Goal: Information Seeking & Learning: Learn about a topic

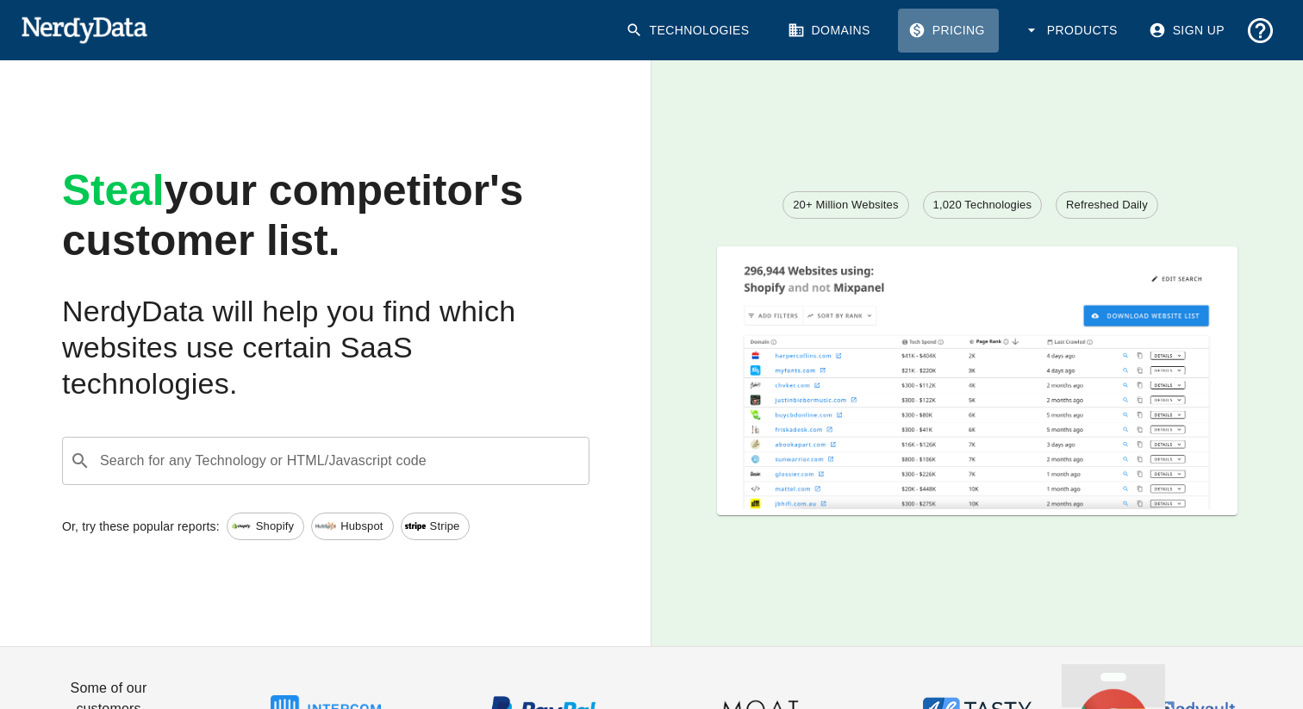
click at [960, 25] on link "Pricing" at bounding box center [948, 31] width 101 height 44
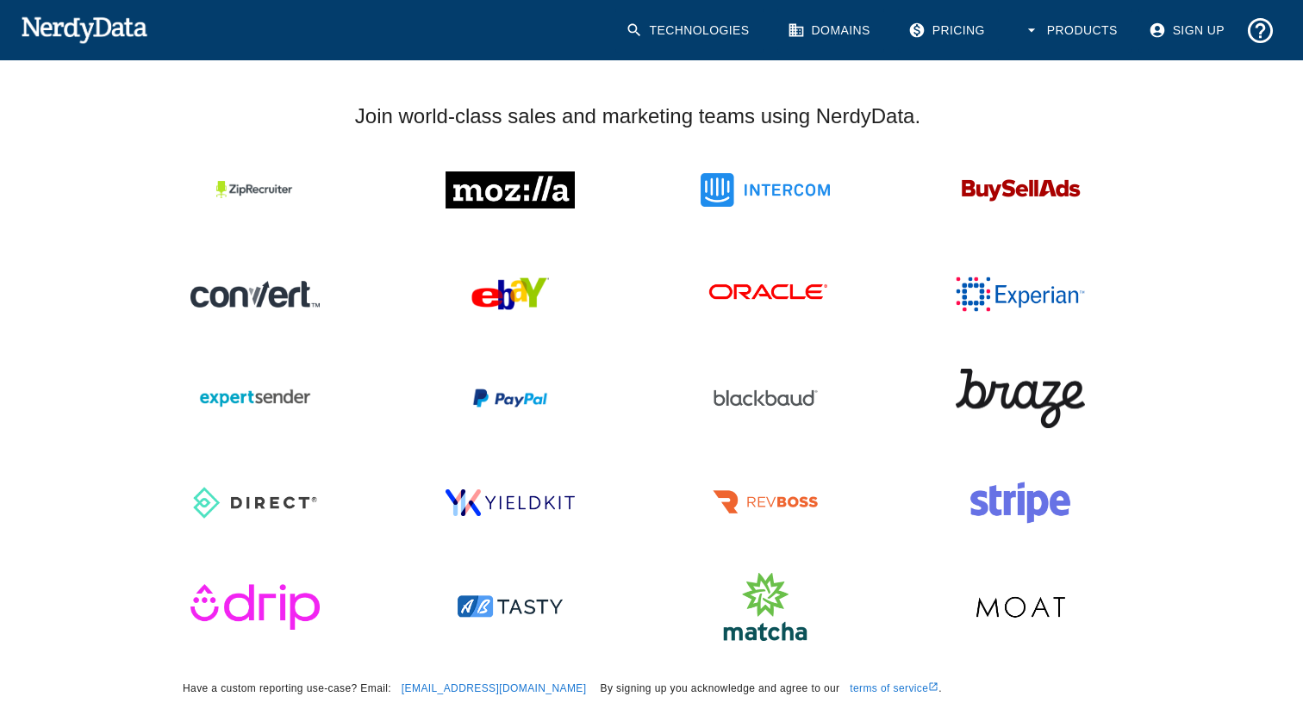
scroll to position [1574, 0]
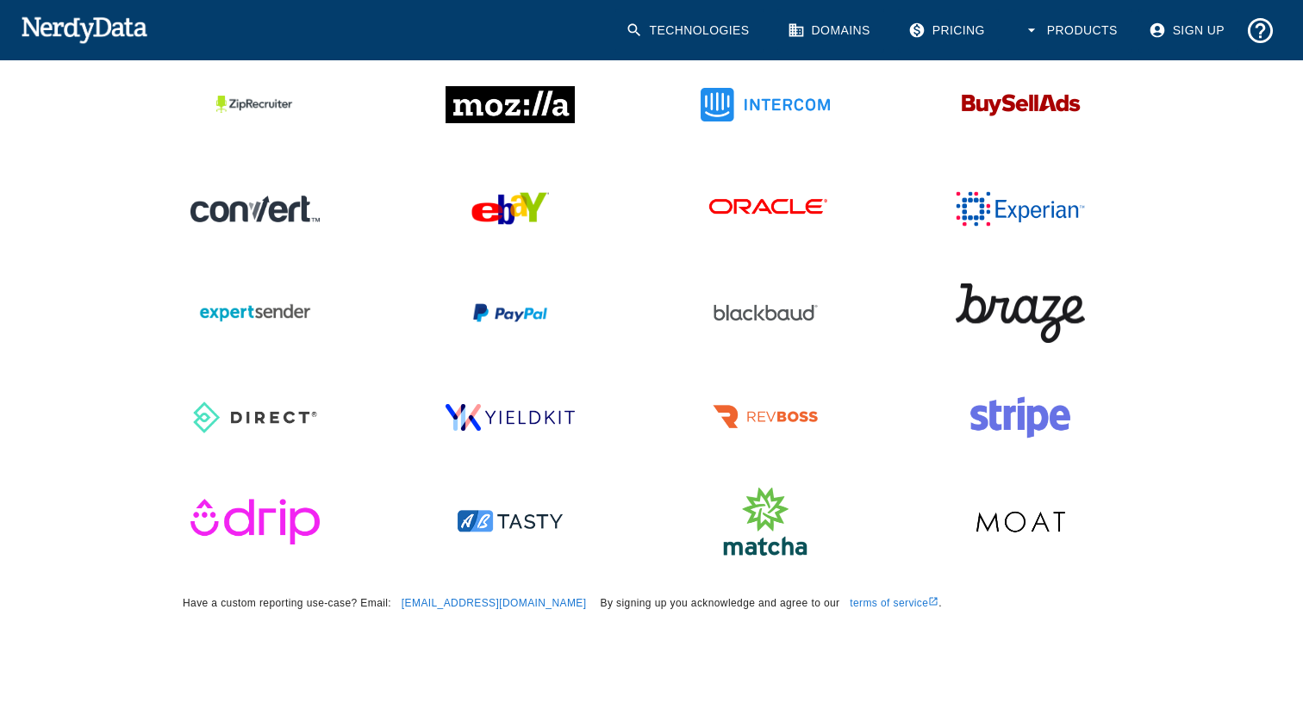
click at [68, 27] on img at bounding box center [84, 29] width 127 height 34
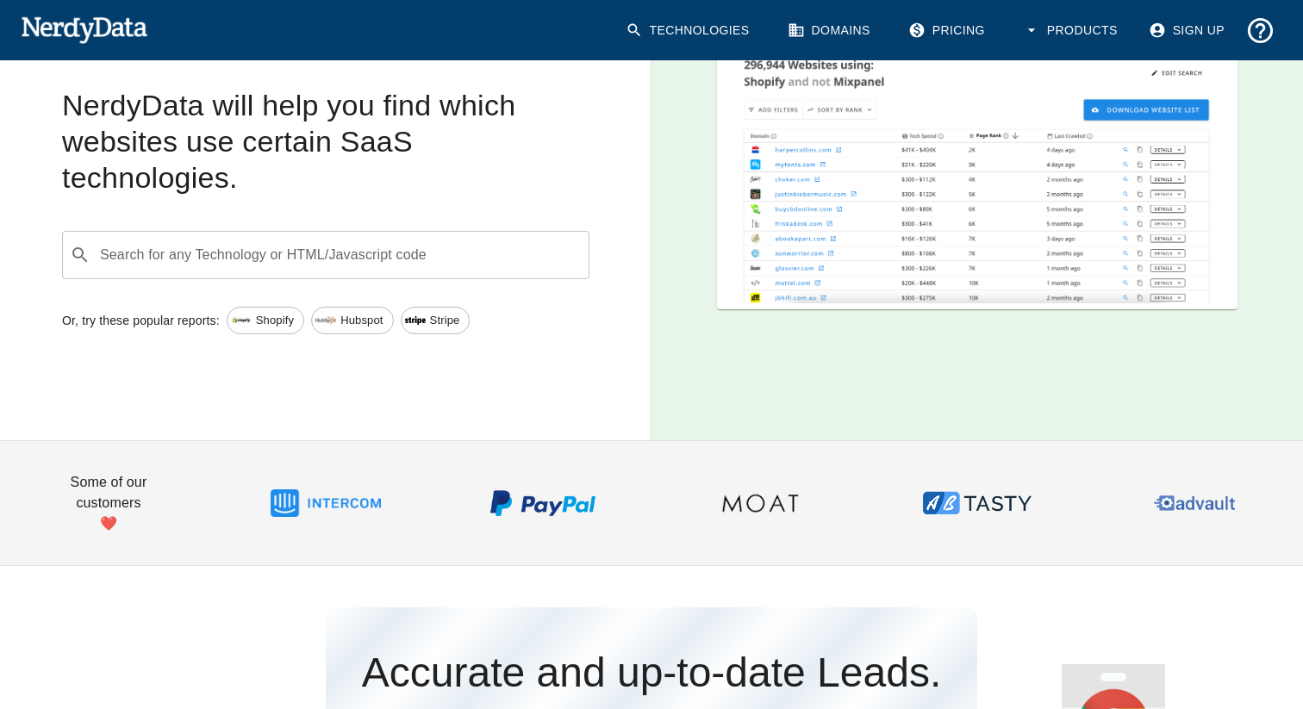
scroll to position [172, 0]
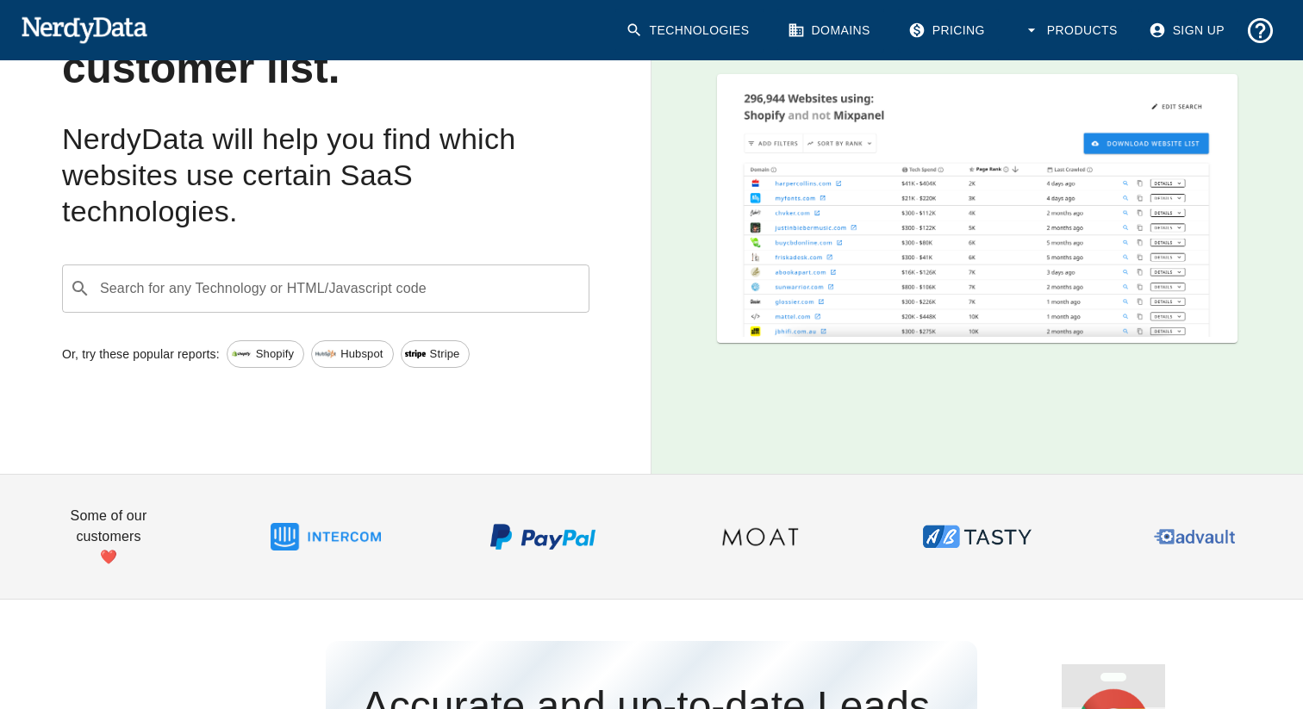
click at [265, 355] on span "Shopify" at bounding box center [274, 354] width 57 height 17
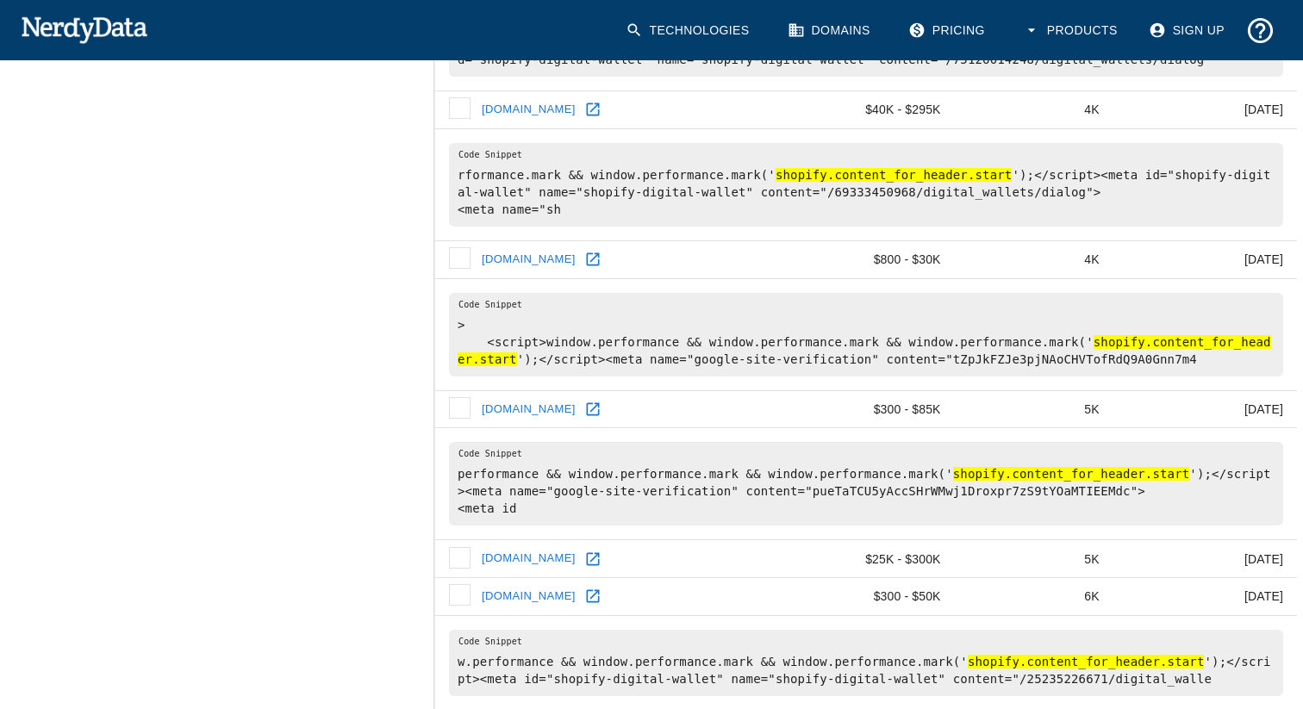
scroll to position [826, 0]
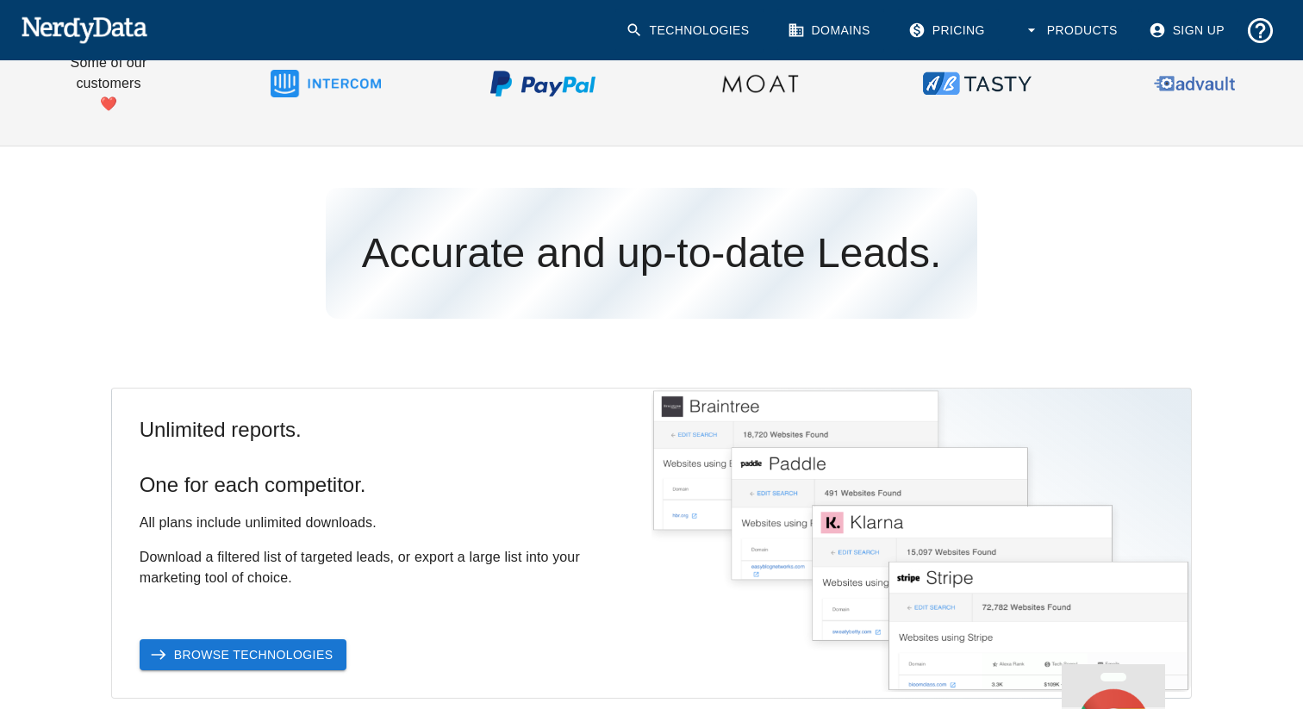
scroll to position [631, 0]
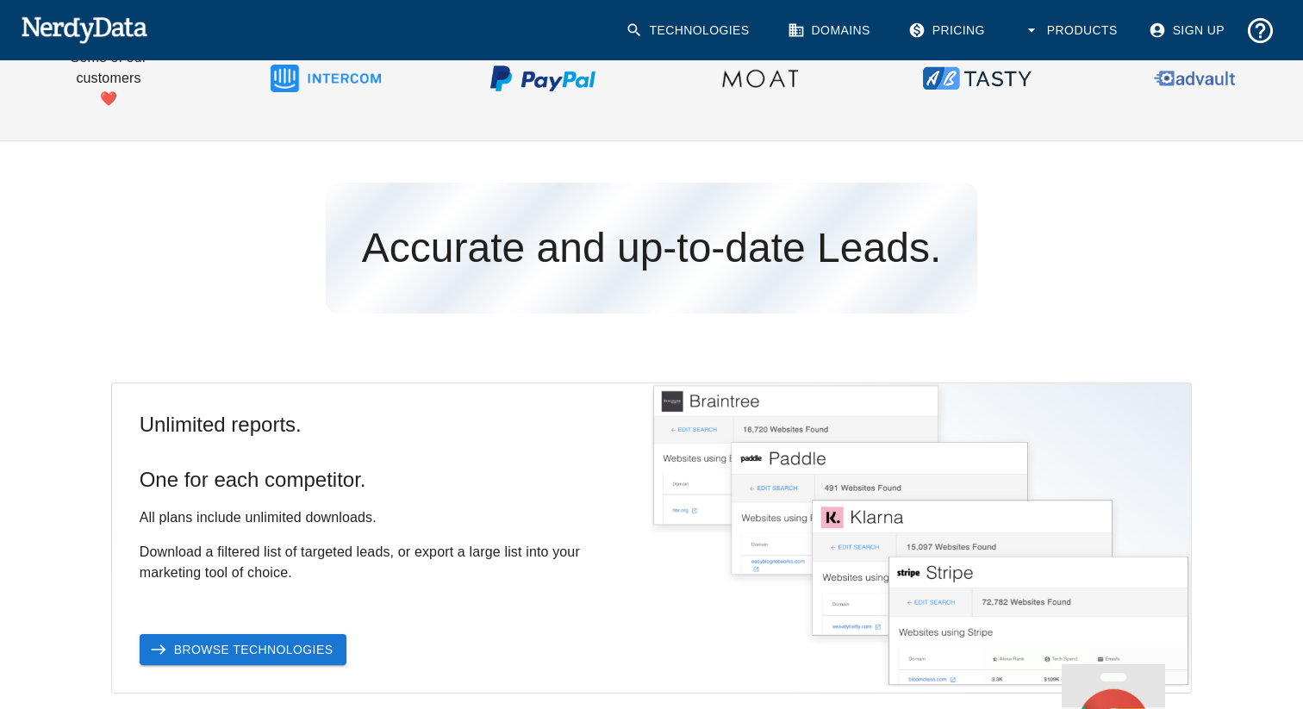
click at [196, 384] on div "Unlimited reports. One for each competitor. All plans include unlimited downloa…" at bounding box center [382, 538] width 540 height 309
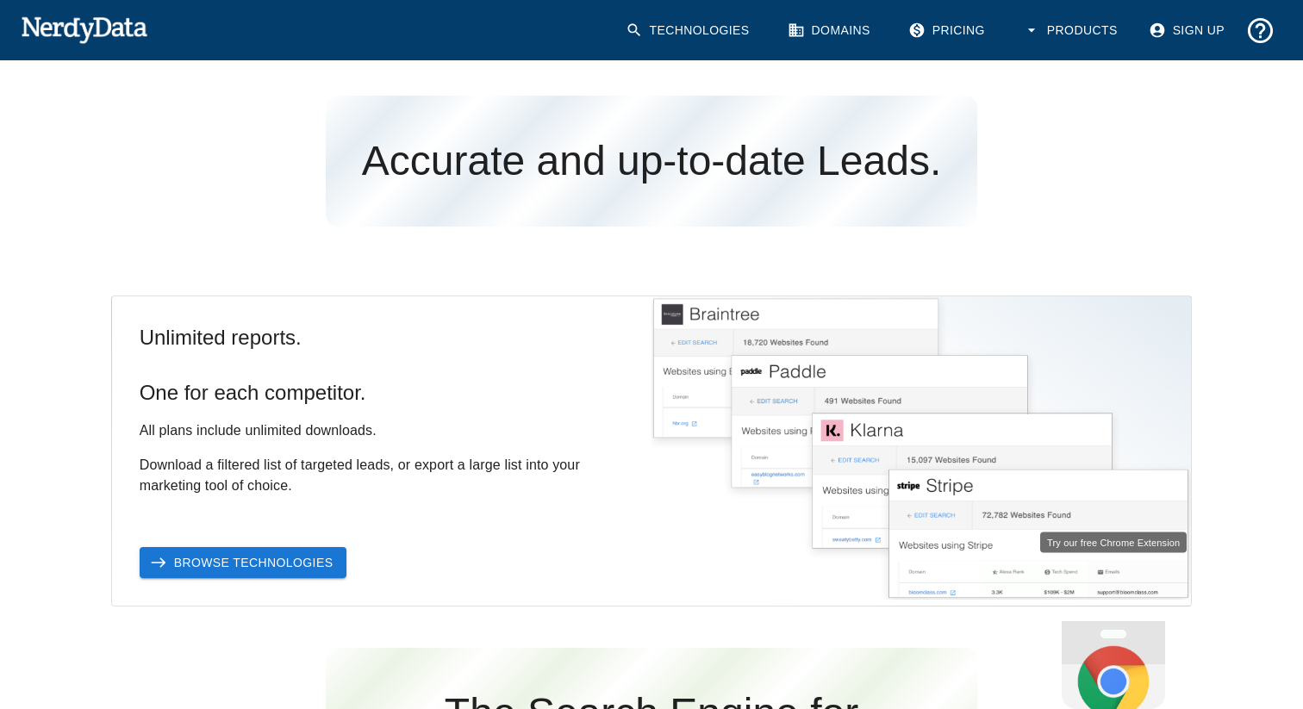
scroll to position [0, 0]
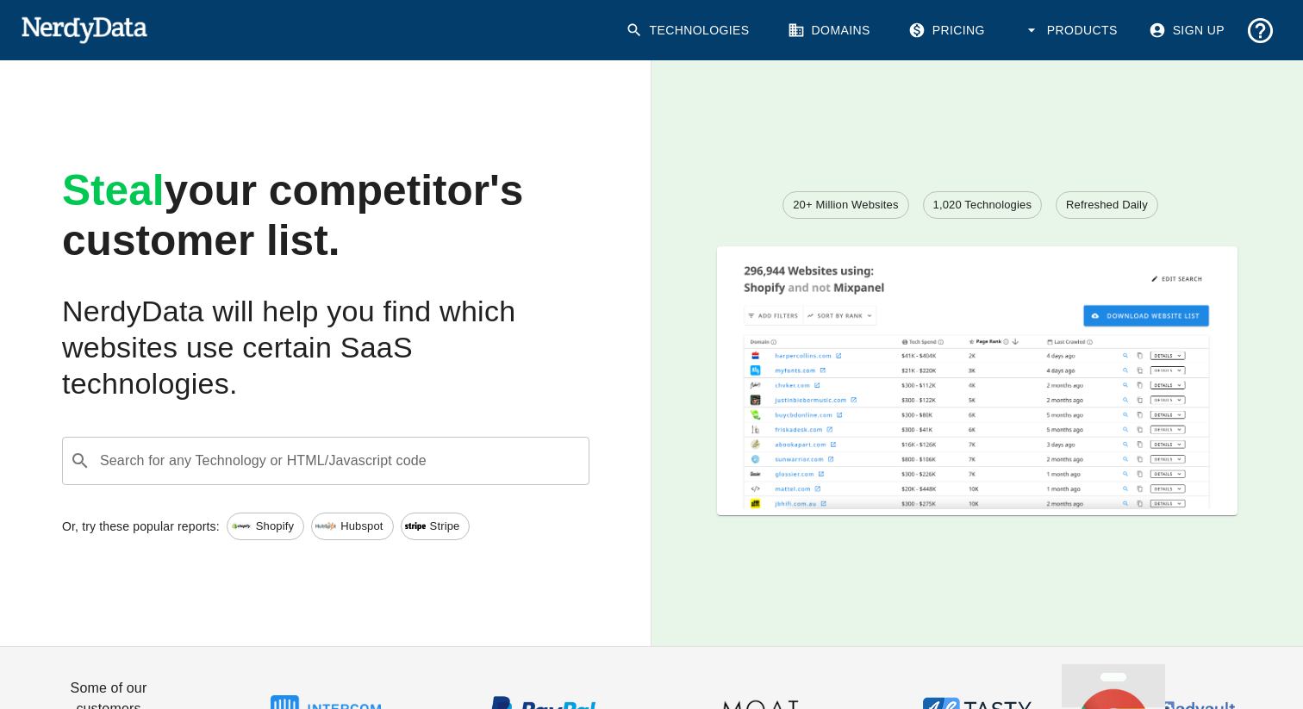
click at [843, 34] on link "Domains" at bounding box center [830, 31] width 107 height 44
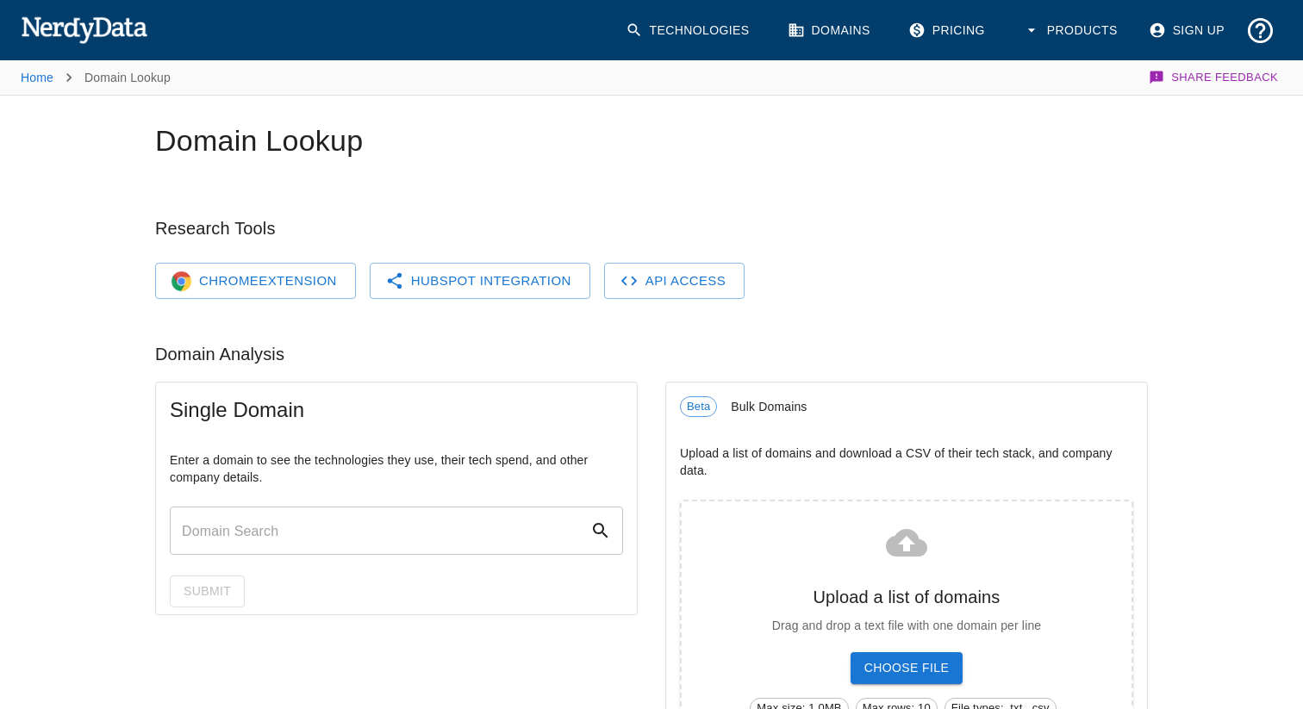
click at [70, 22] on img at bounding box center [84, 29] width 127 height 34
